Goal: Communication & Community: Participate in discussion

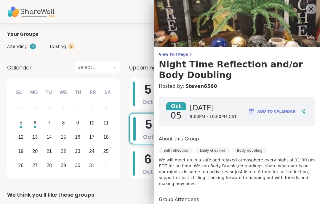
click at [310, 7] on icon at bounding box center [311, 8] width 7 height 7
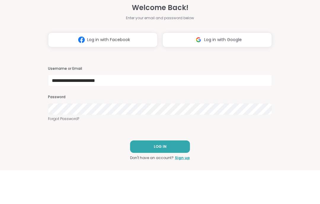
click at [183, 174] on button "LOG IN" at bounding box center [160, 180] width 60 height 12
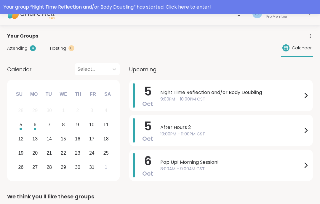
scroll to position [18, 0]
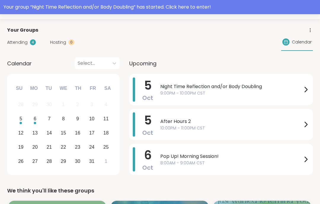
click at [284, 92] on span "9:00PM - 10:00PM CST" at bounding box center [231, 93] width 142 height 6
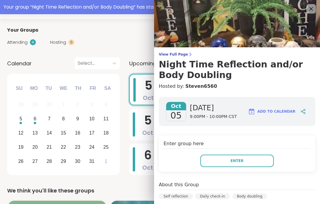
click at [270, 160] on button "Enter" at bounding box center [236, 161] width 73 height 12
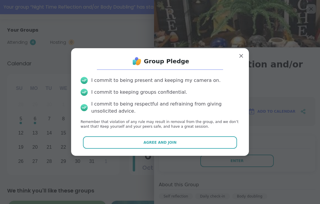
click at [210, 149] on button "Agree and Join" at bounding box center [160, 143] width 154 height 12
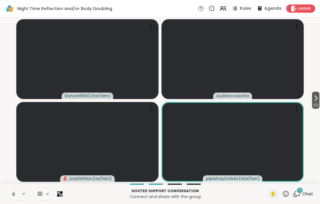
click at [11, 194] on icon at bounding box center [13, 194] width 5 height 5
click at [10, 195] on button at bounding box center [12, 194] width 11 height 12
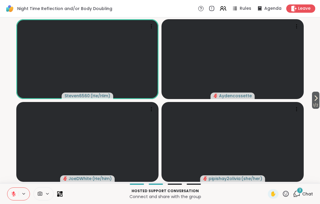
click at [11, 195] on icon at bounding box center [13, 194] width 5 height 5
